Goal: Information Seeking & Learning: Learn about a topic

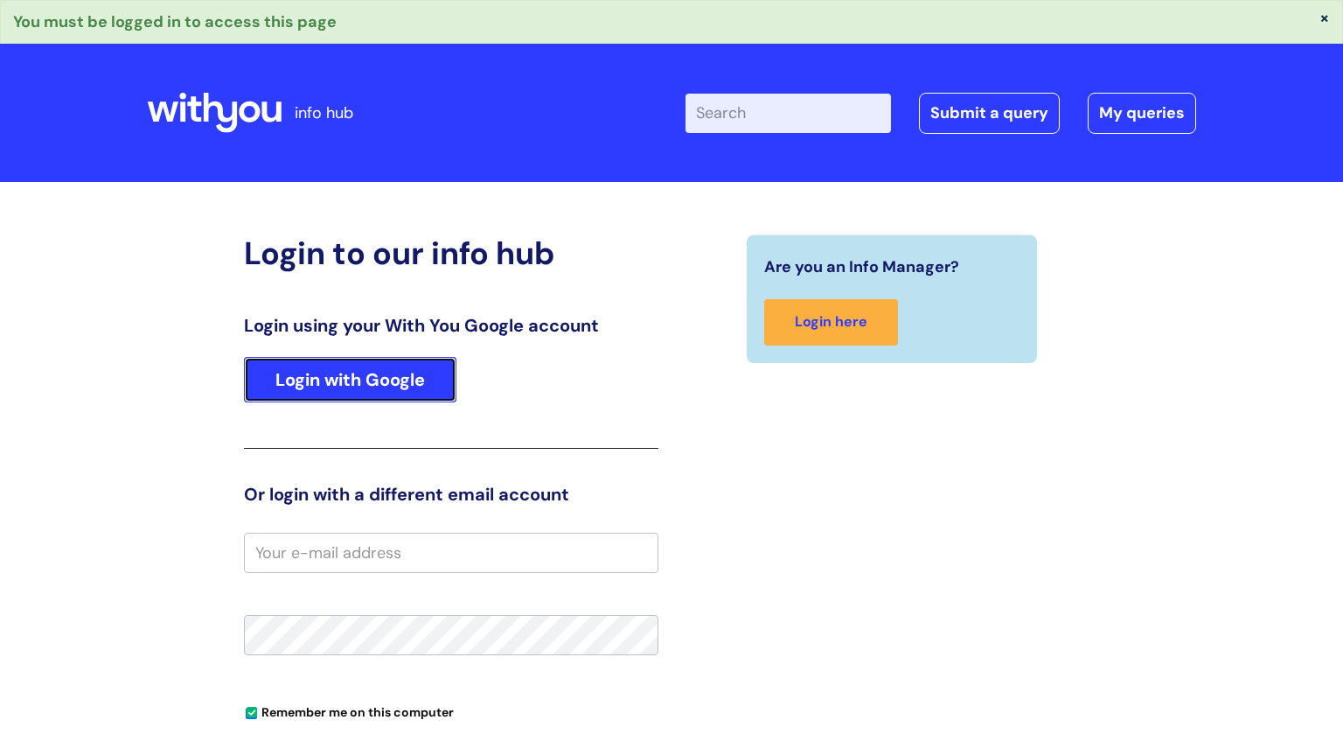
click at [413, 384] on link "Login with Google" at bounding box center [350, 379] width 212 height 45
